Goal: Use online tool/utility: Utilize a website feature to perform a specific function

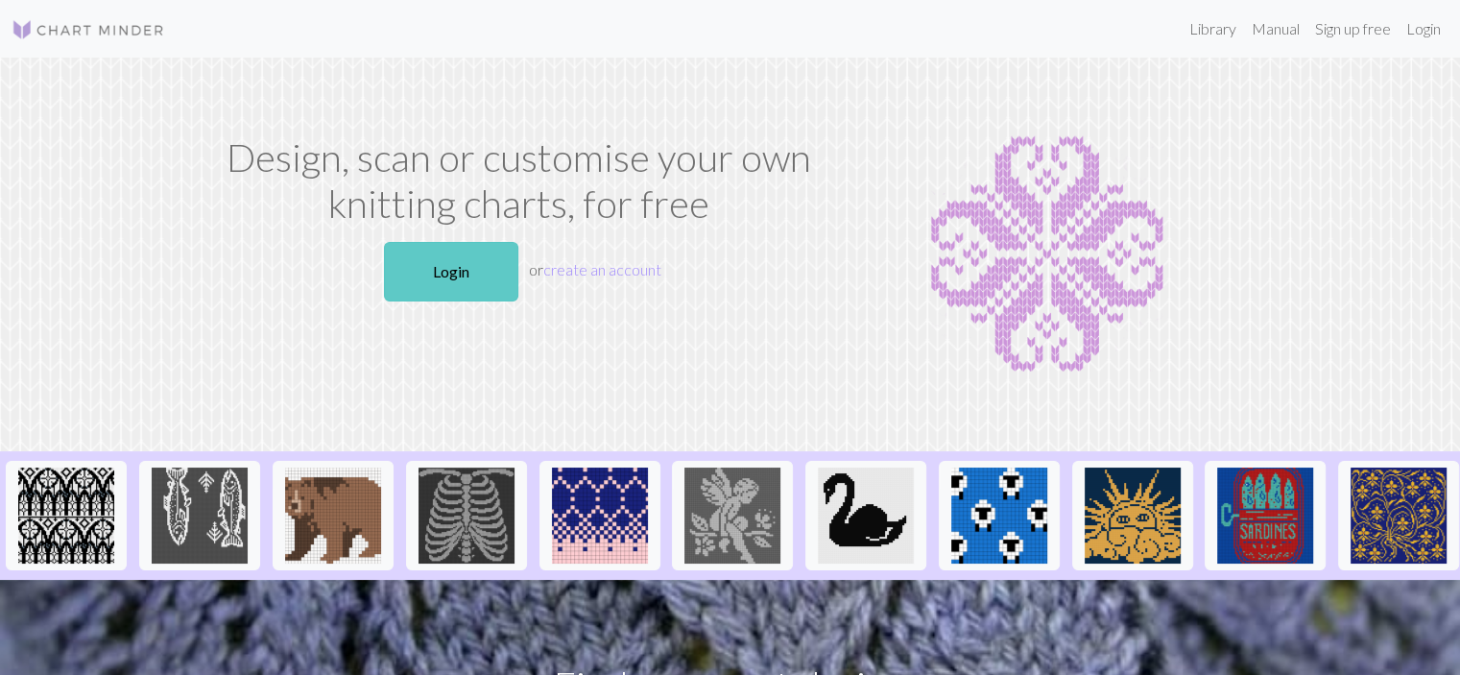
click at [469, 277] on link "Login" at bounding box center [451, 271] width 134 height 59
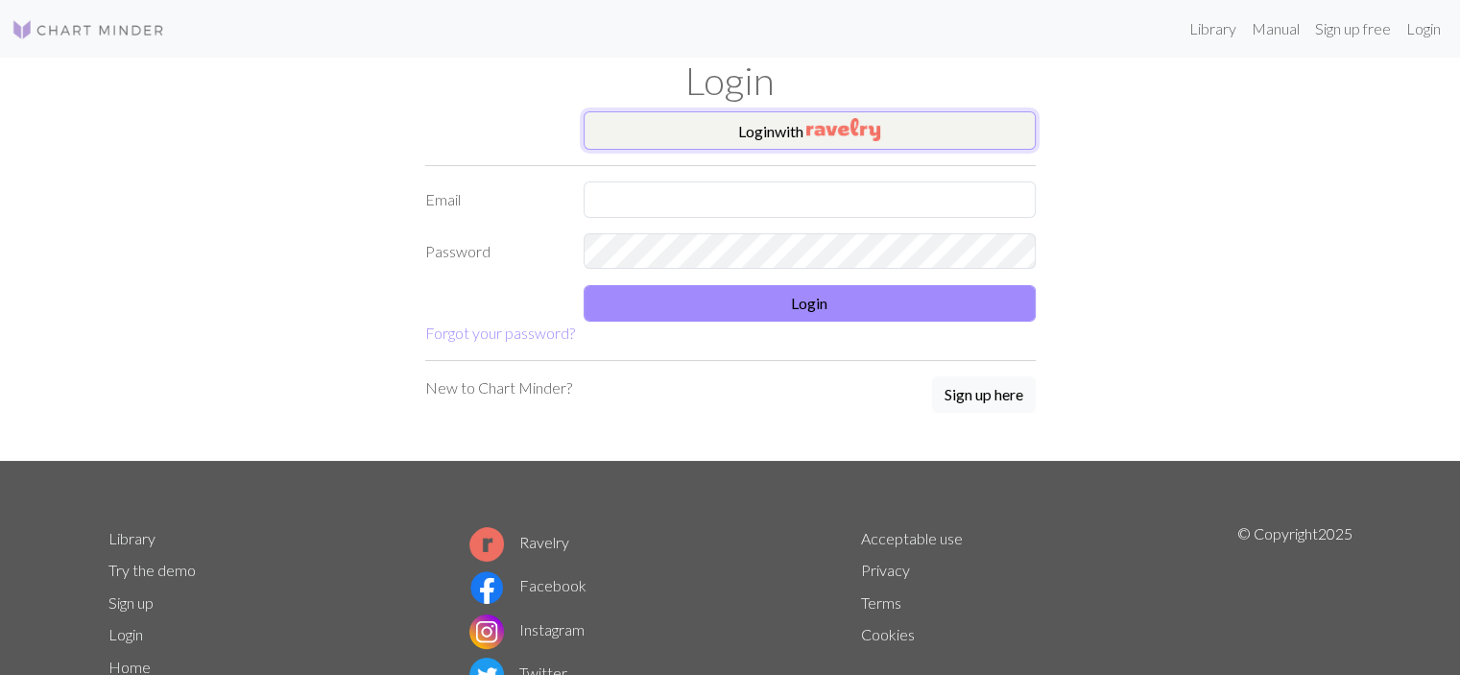
click at [740, 132] on button "Login with" at bounding box center [809, 130] width 452 height 38
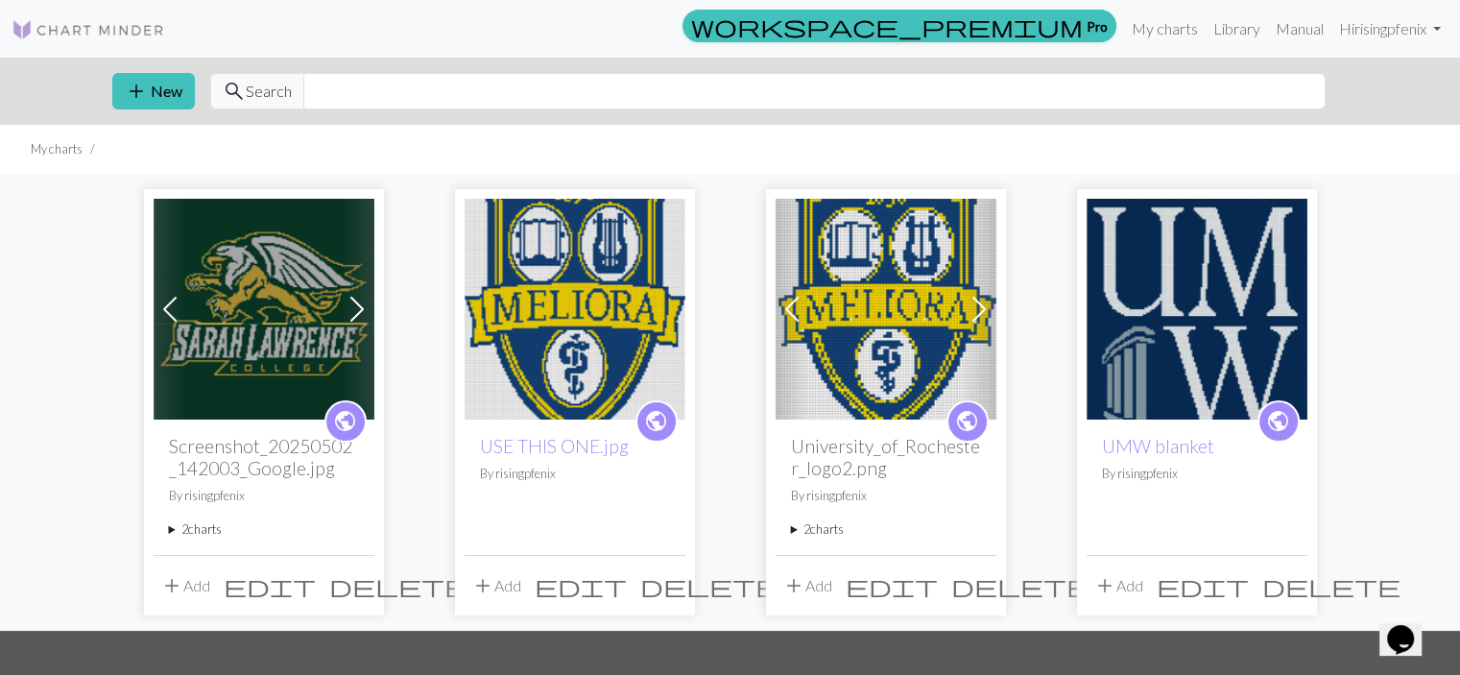
click at [284, 275] on img at bounding box center [264, 309] width 221 height 221
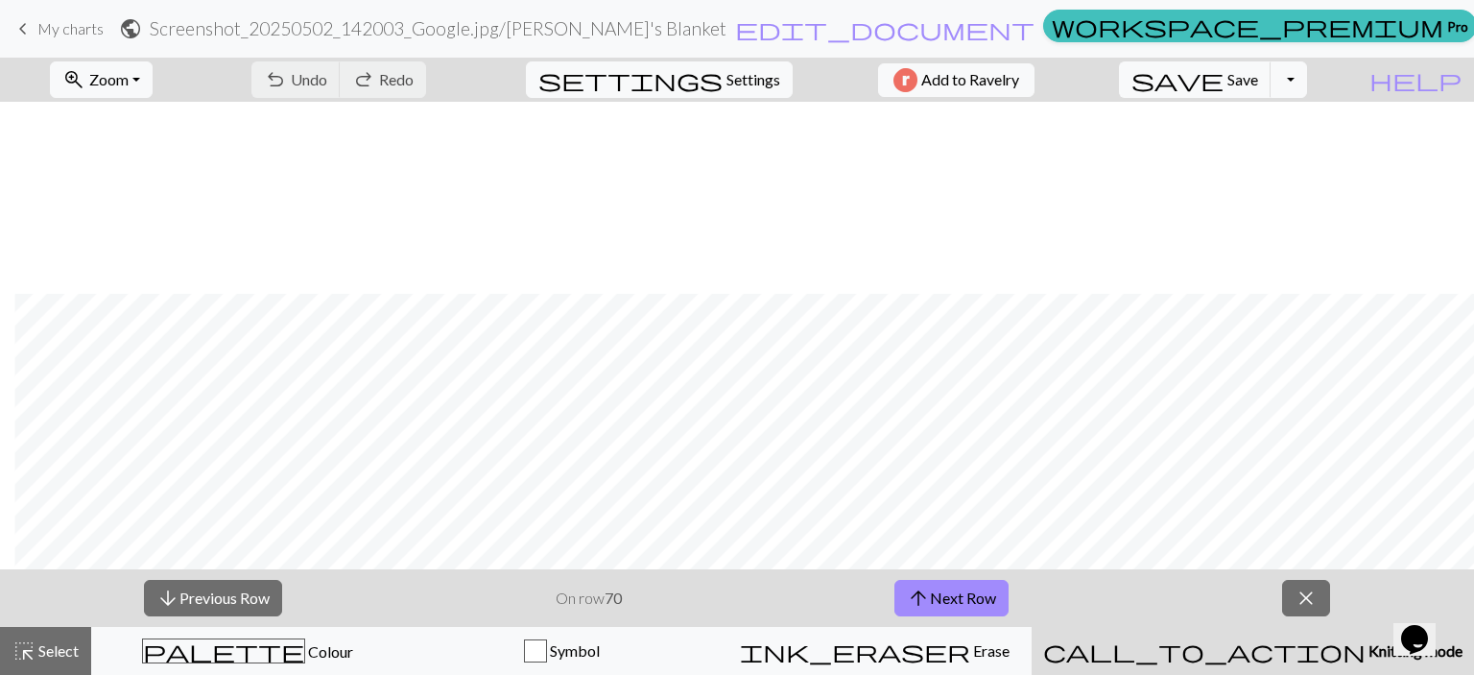
scroll to position [1439, 2734]
click at [933, 602] on button "arrow_upward Next Row" at bounding box center [951, 598] width 114 height 36
click at [1224, 85] on span "save" at bounding box center [1177, 79] width 92 height 27
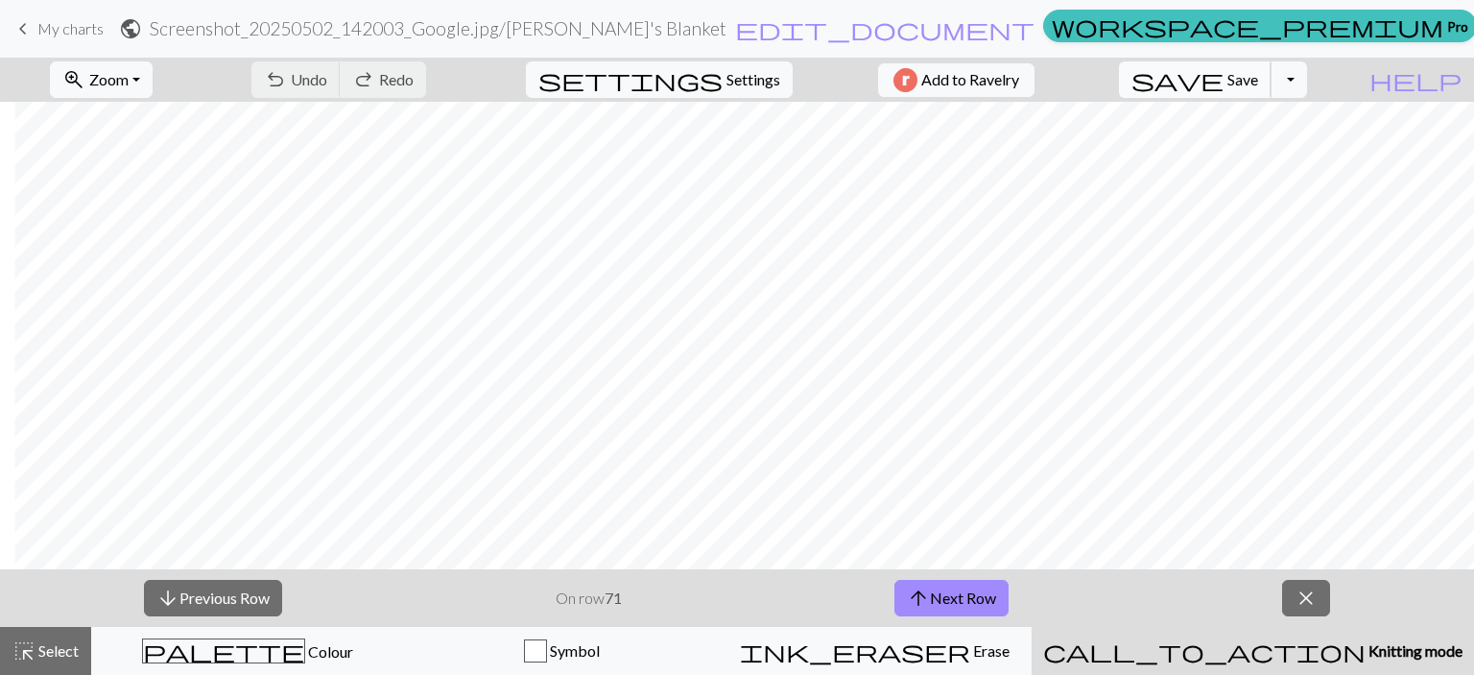
click at [1258, 83] on span "Save" at bounding box center [1242, 79] width 31 height 18
click at [1224, 92] on span "save" at bounding box center [1177, 79] width 92 height 27
